Goal: Information Seeking & Learning: Learn about a topic

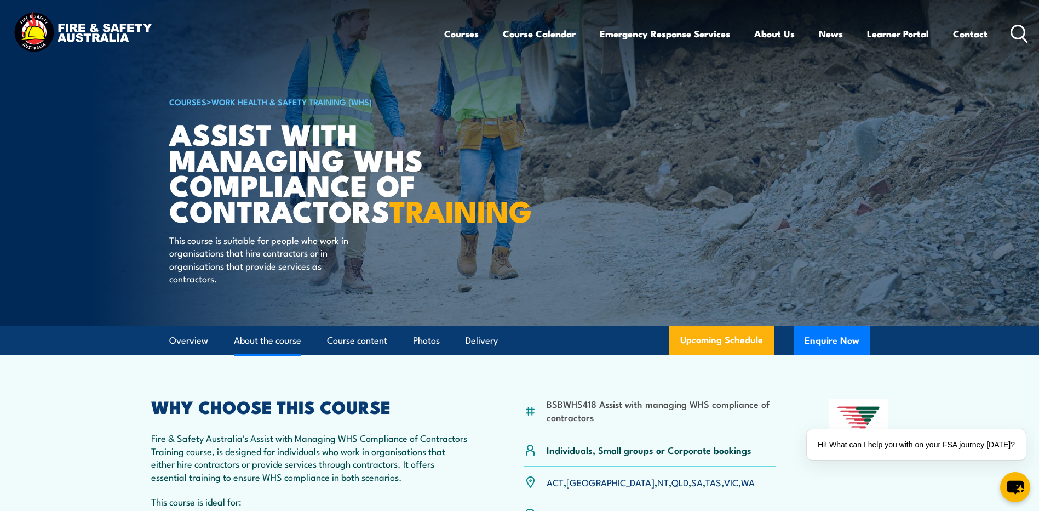
click at [272, 355] on link "About the course" at bounding box center [267, 340] width 67 height 29
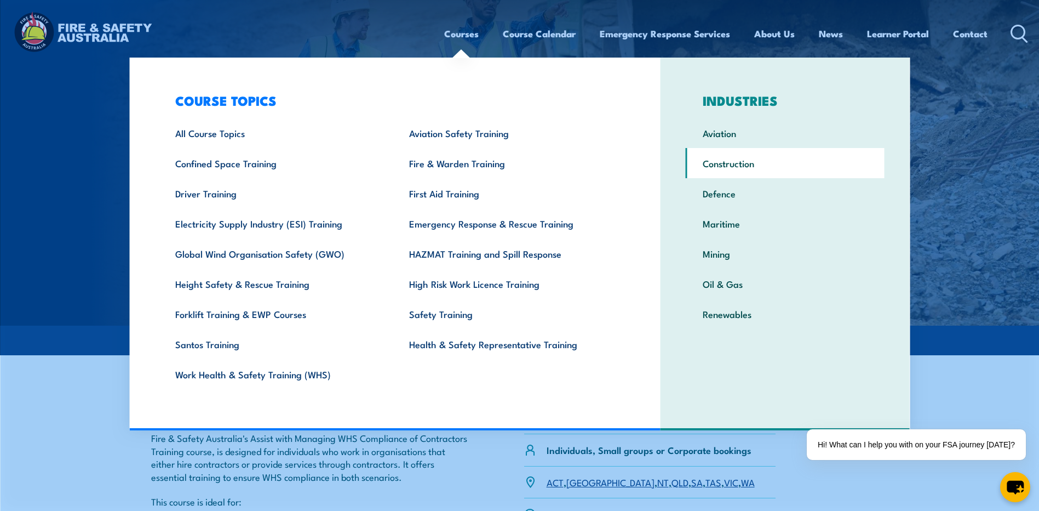
click at [732, 169] on link "Construction" at bounding box center [785, 163] width 199 height 30
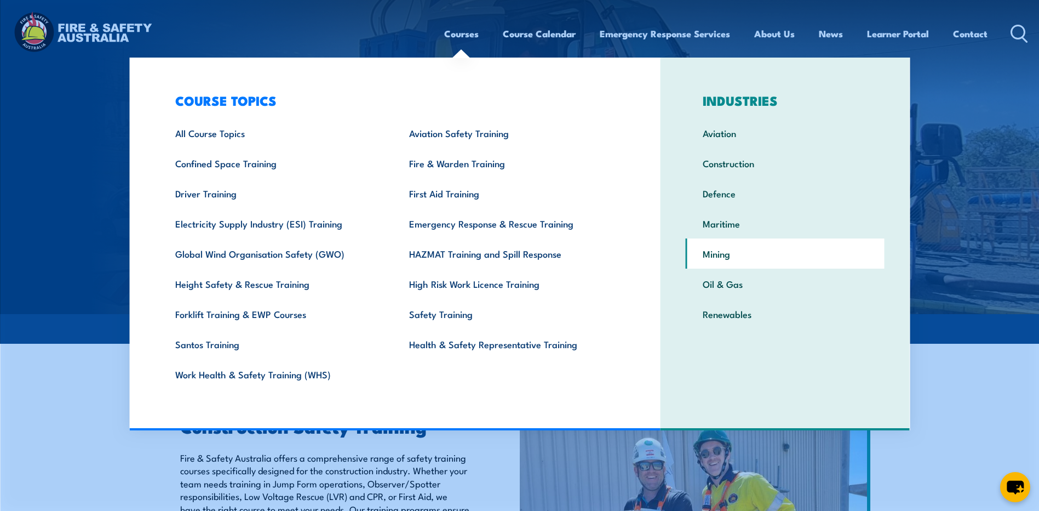
click at [721, 254] on link "Mining" at bounding box center [785, 253] width 199 height 30
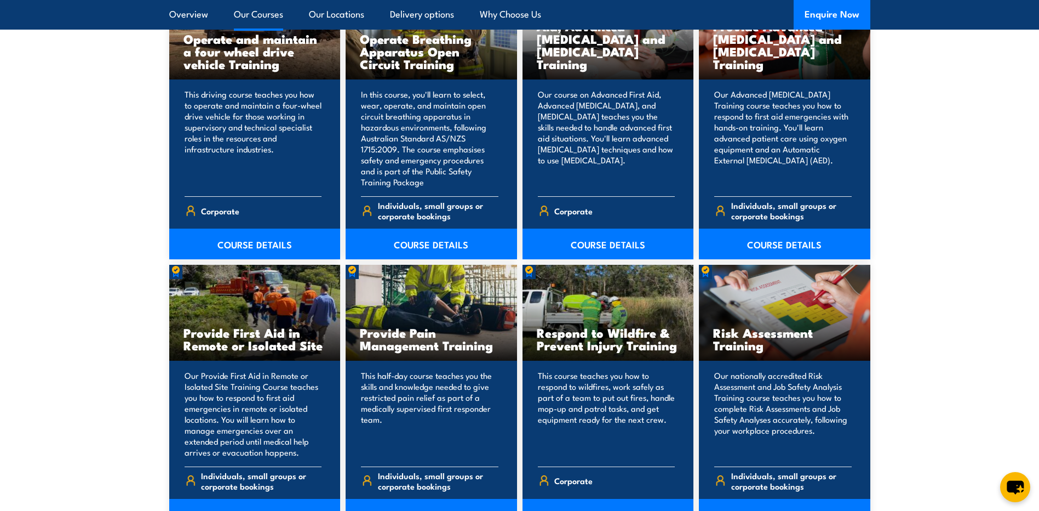
scroll to position [2520, 0]
